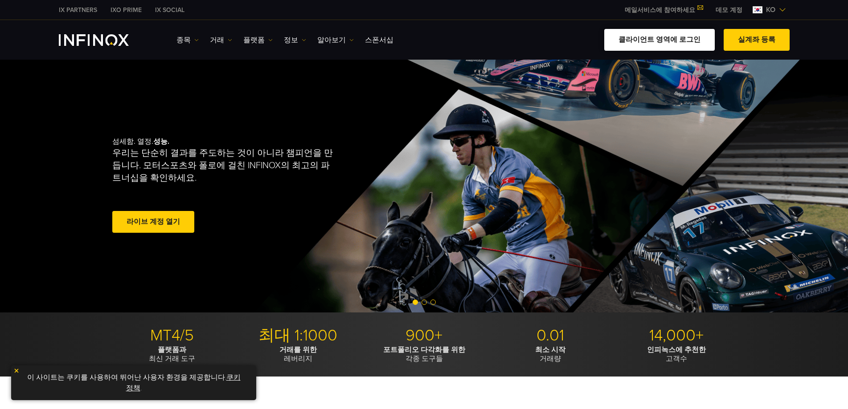
drag, startPoint x: 0, startPoint y: 0, endPoint x: 653, endPoint y: 42, distance: 654.2
click at [653, 42] on link "클라이언트 영역에 로그인" at bounding box center [659, 40] width 110 height 22
